Goal: Information Seeking & Learning: Learn about a topic

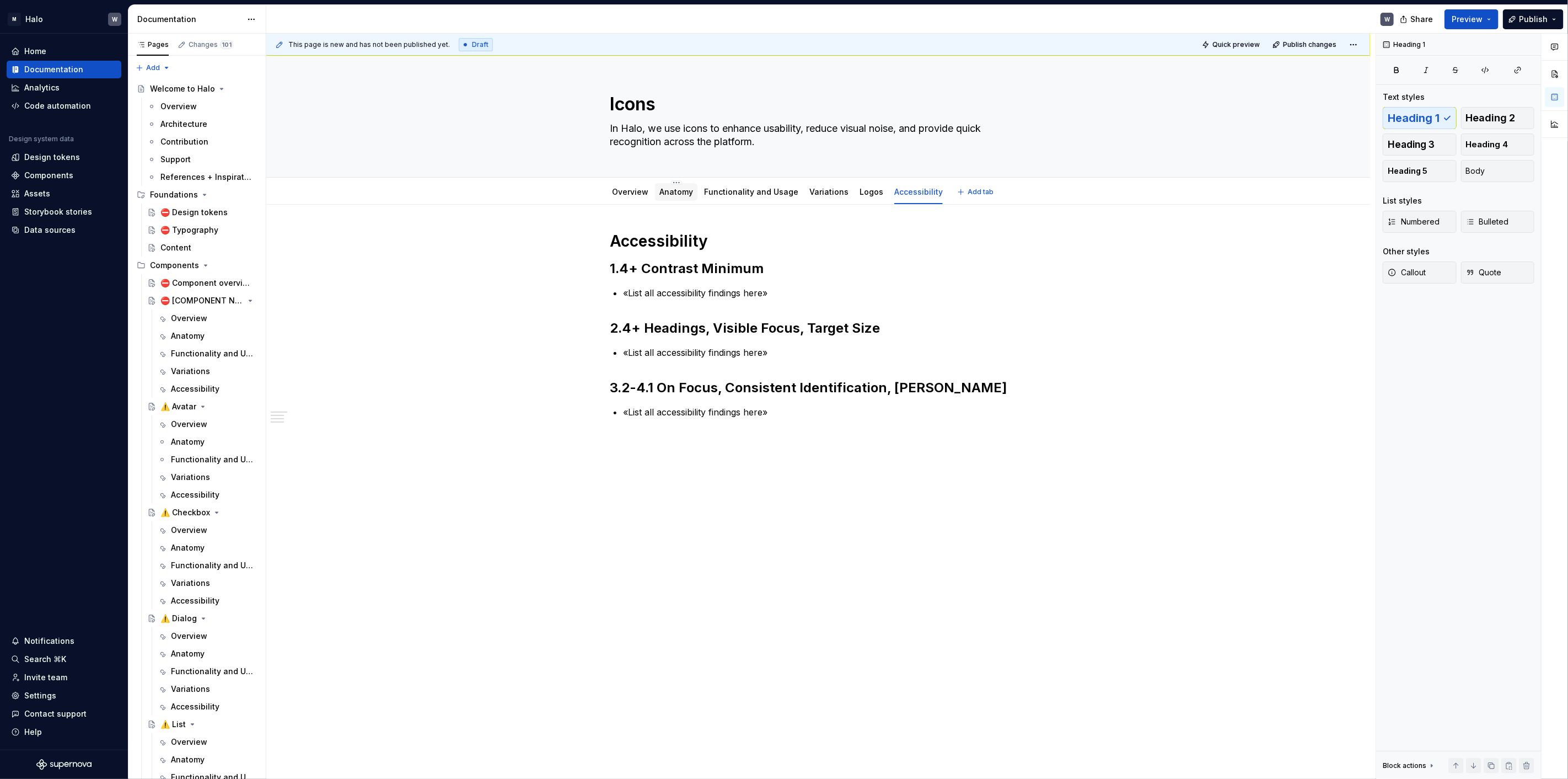
scroll to position [674, 0]
click at [662, 196] on link "Anatomy" at bounding box center [676, 191] width 33 height 9
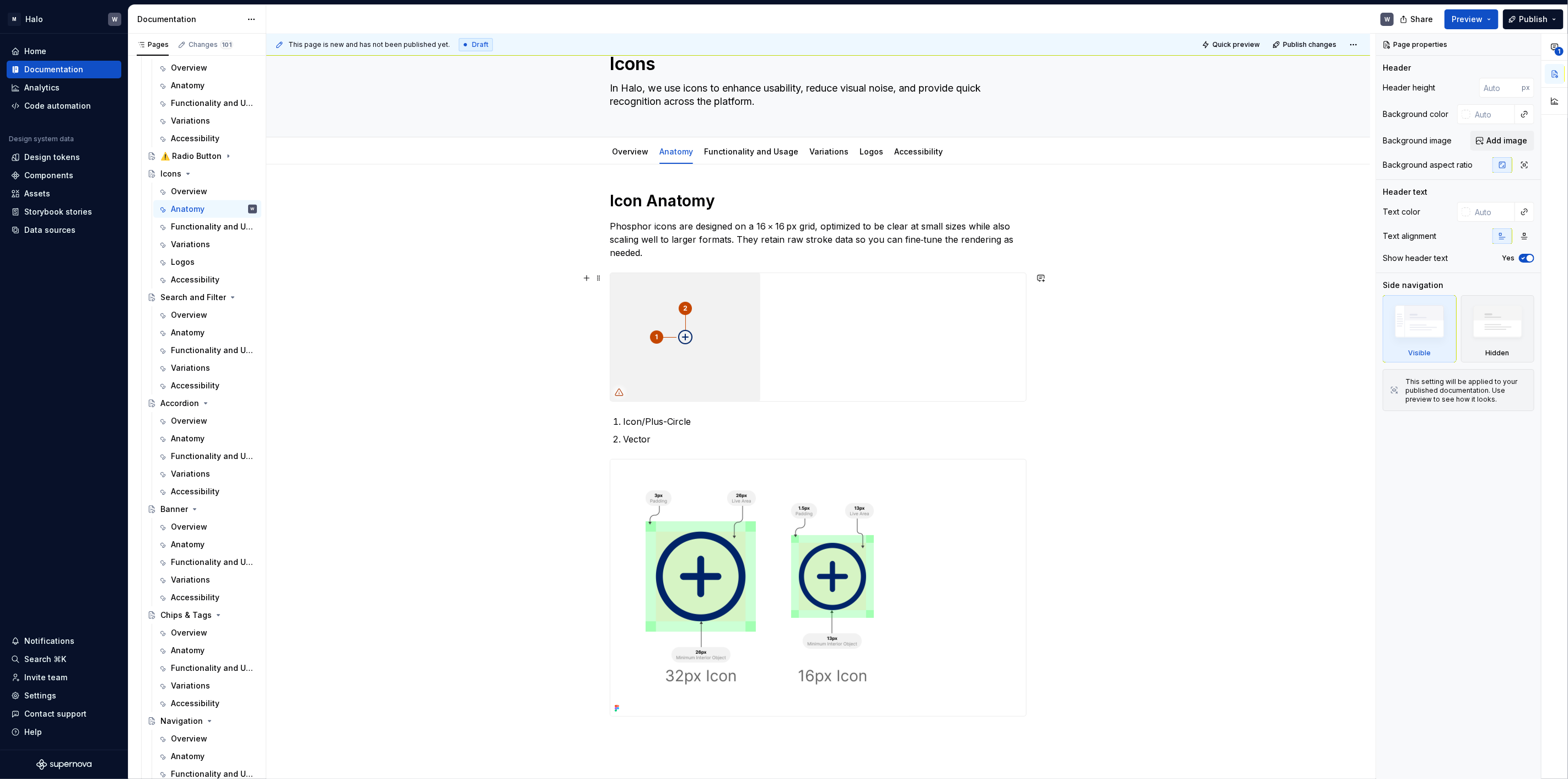
scroll to position [38, 0]
click at [618, 155] on link "Overview" at bounding box center [630, 153] width 37 height 9
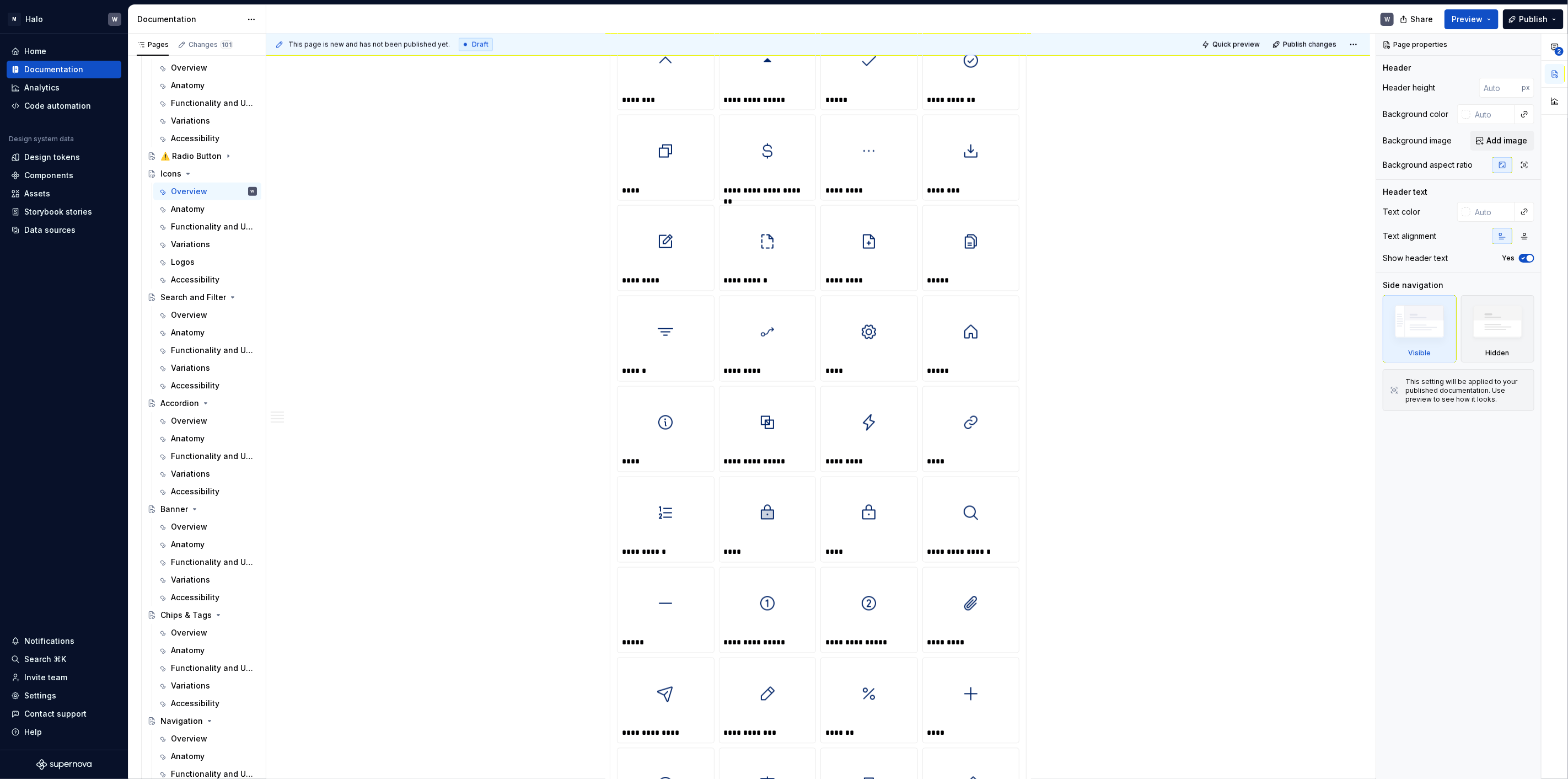
scroll to position [1593, 0]
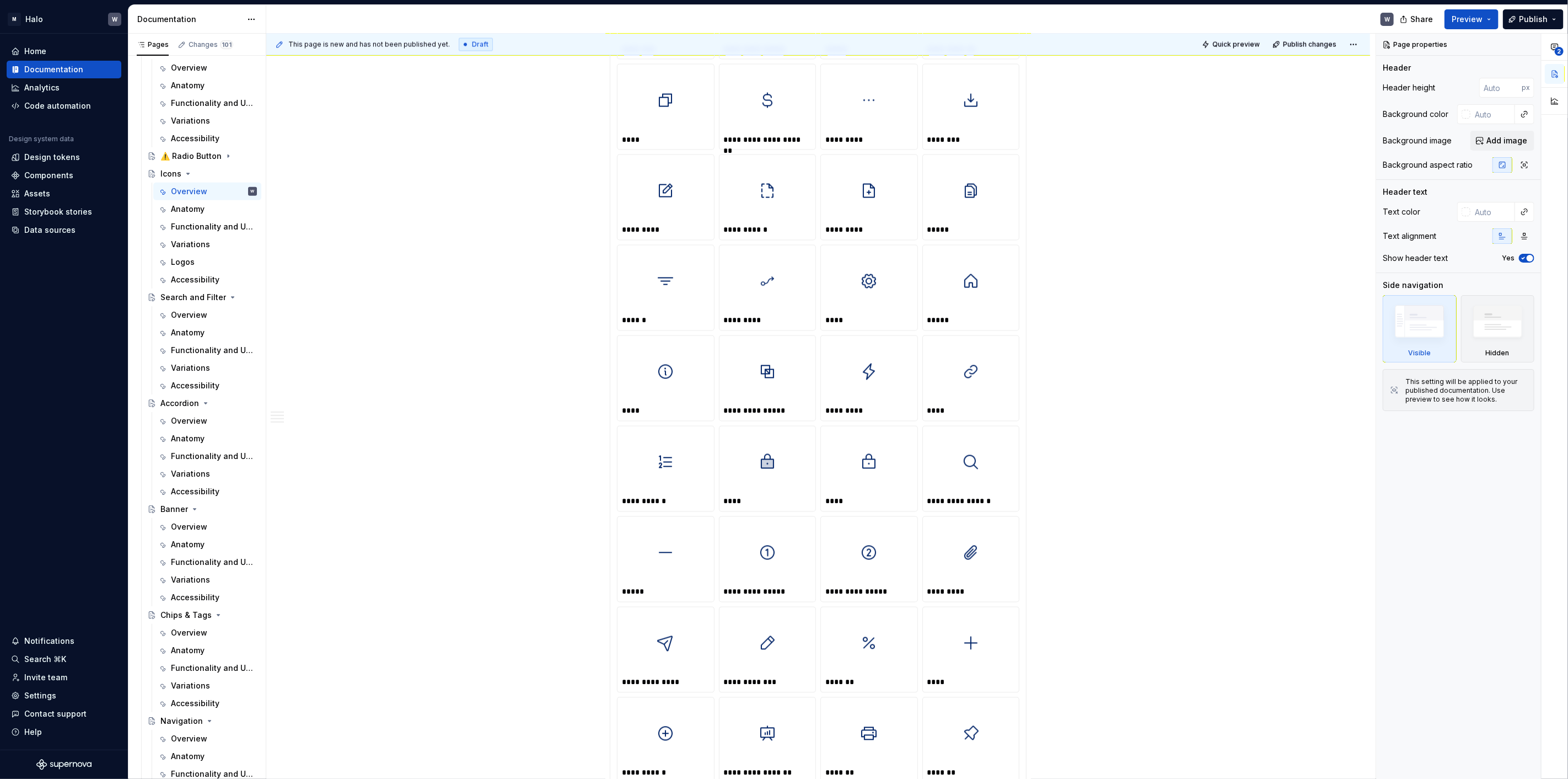
click at [451, 261] on div "**********" at bounding box center [817, 244] width 1104 height 3266
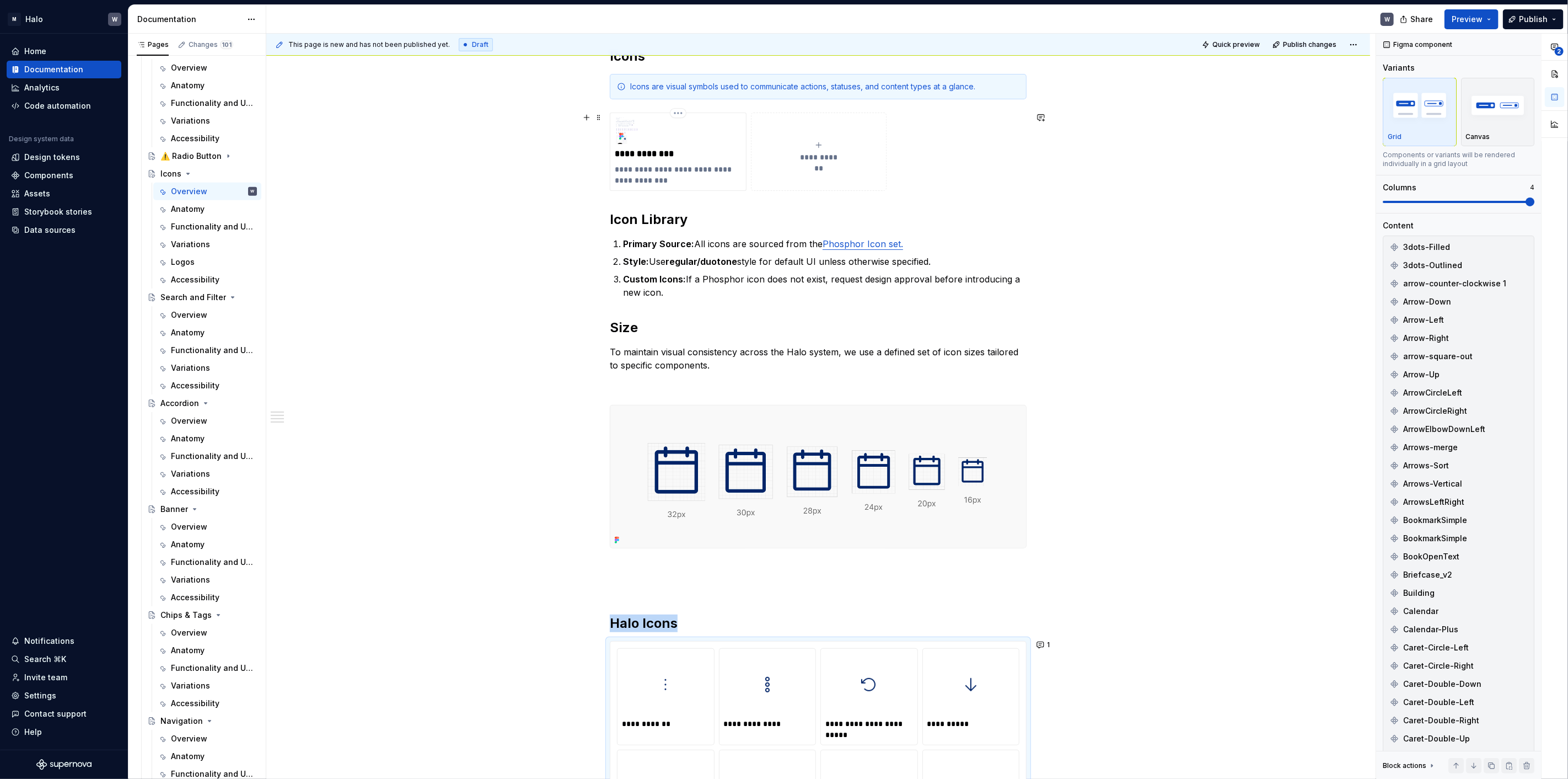
scroll to position [62, 0]
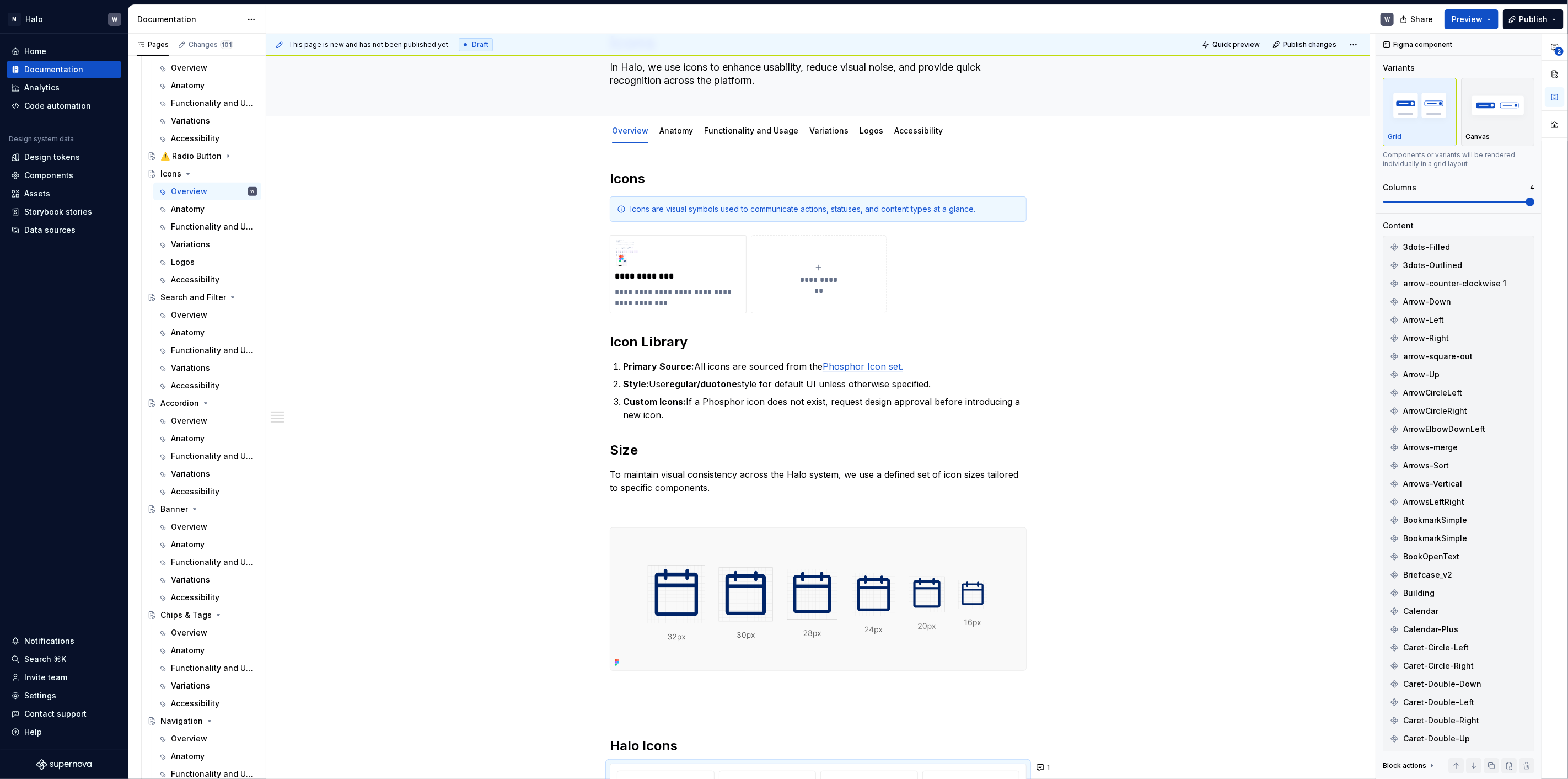
click at [673, 142] on div "Overview Anatomy Functionality and Usage Variations Logos Accessibility" at bounding box center [777, 133] width 348 height 30
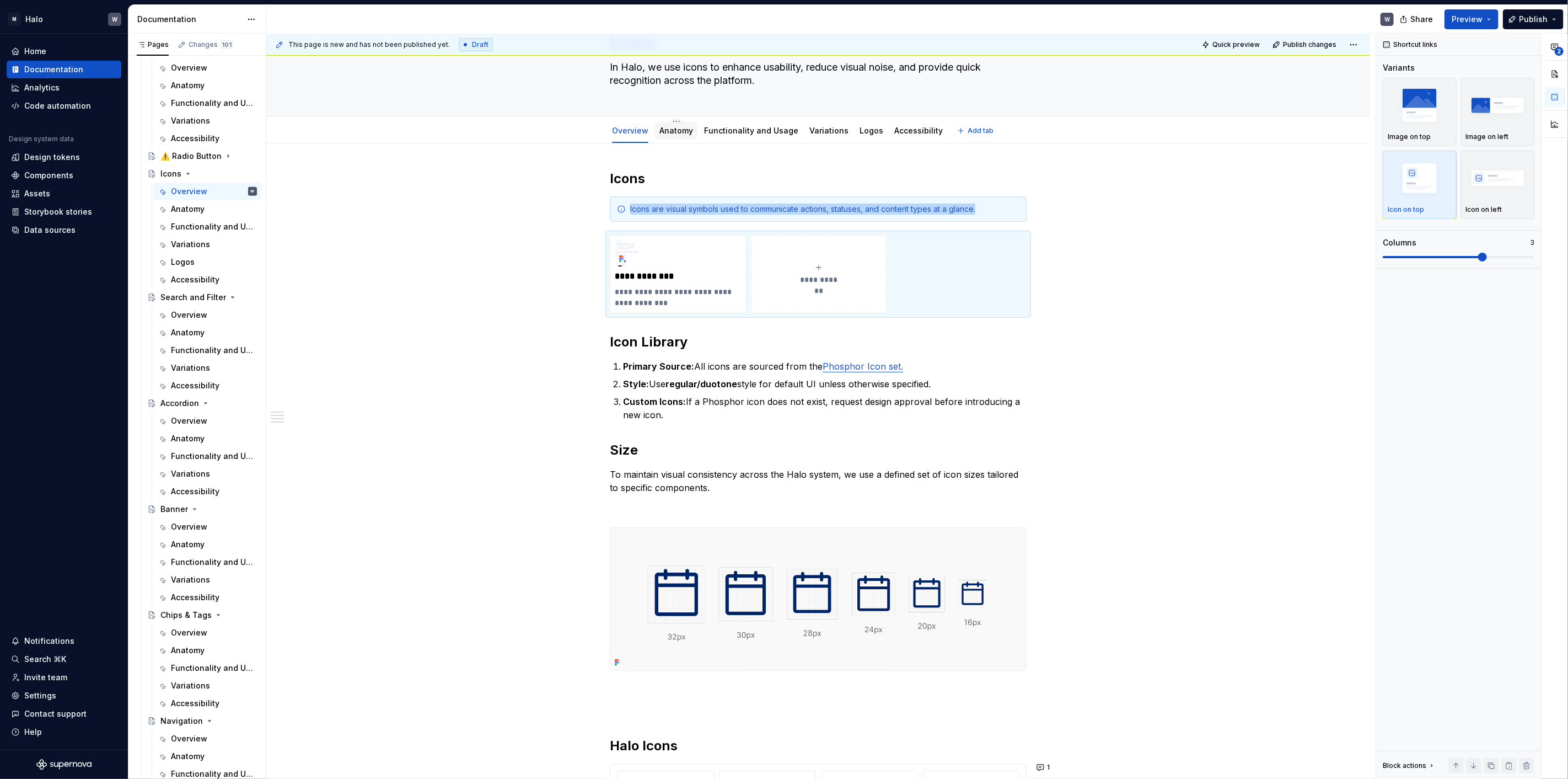
click at [682, 127] on link "Anatomy" at bounding box center [676, 130] width 33 height 9
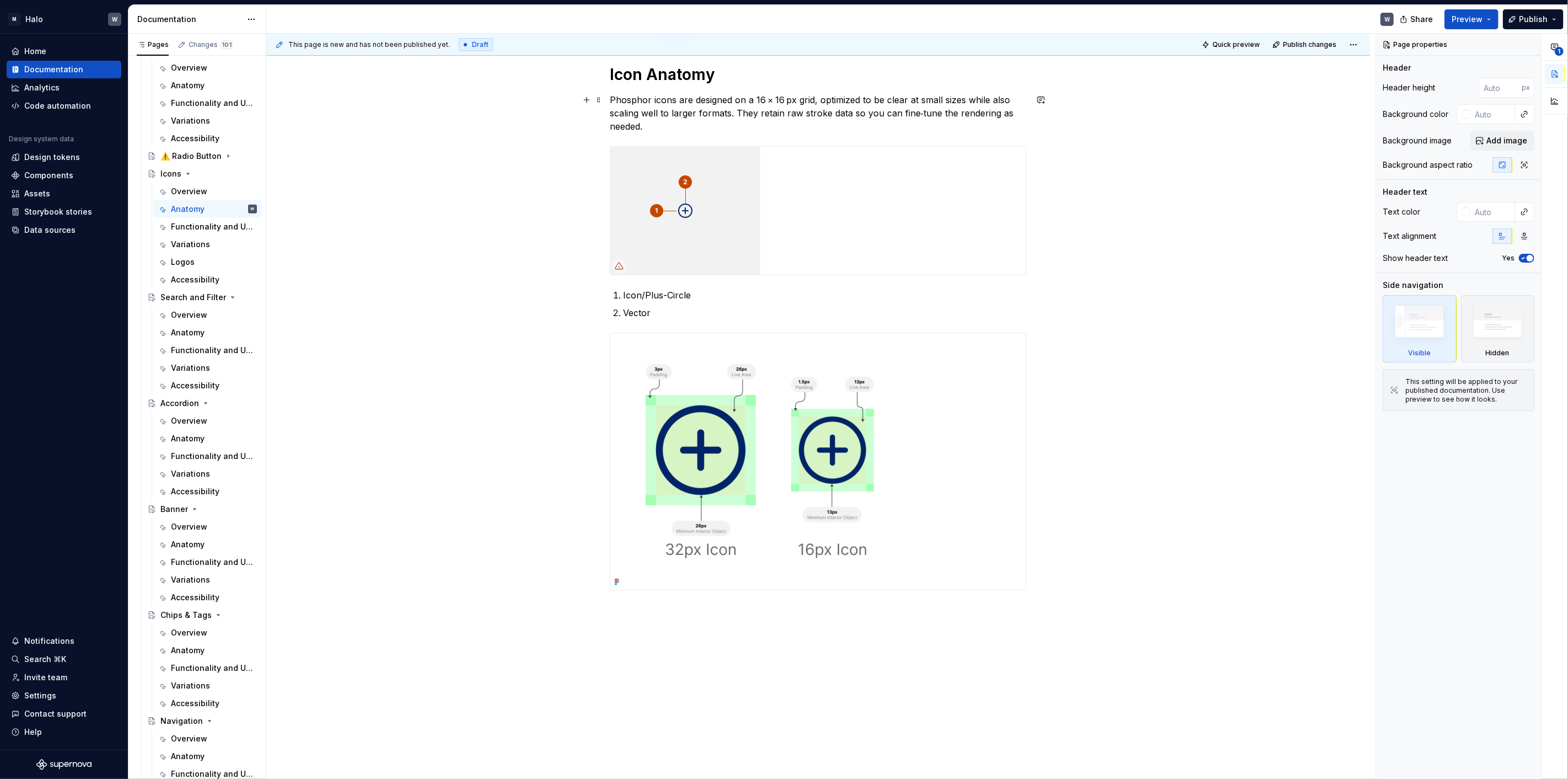
scroll to position [222, 0]
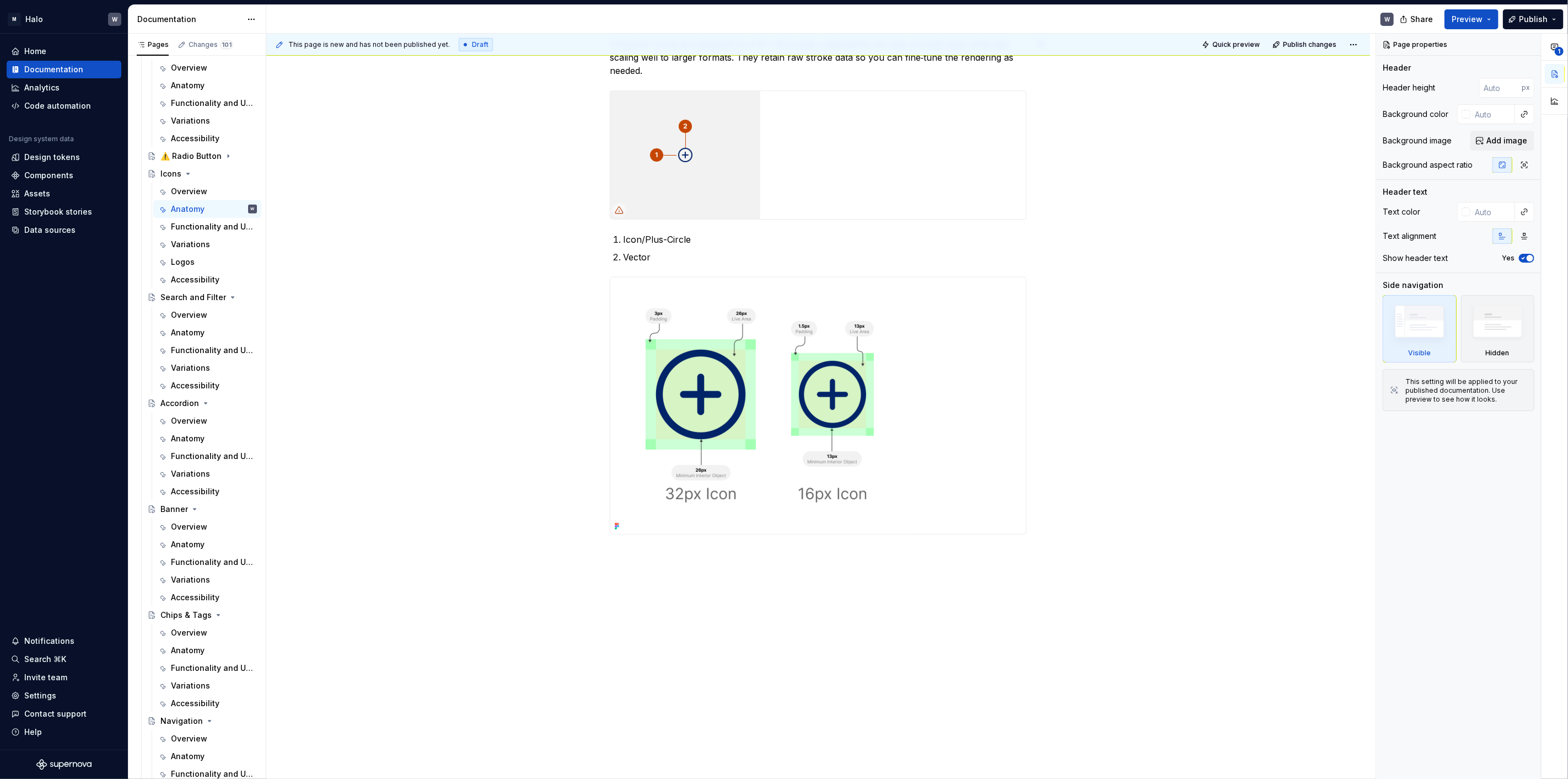
type textarea "*"
